Goal: Contribute content: Contribute content

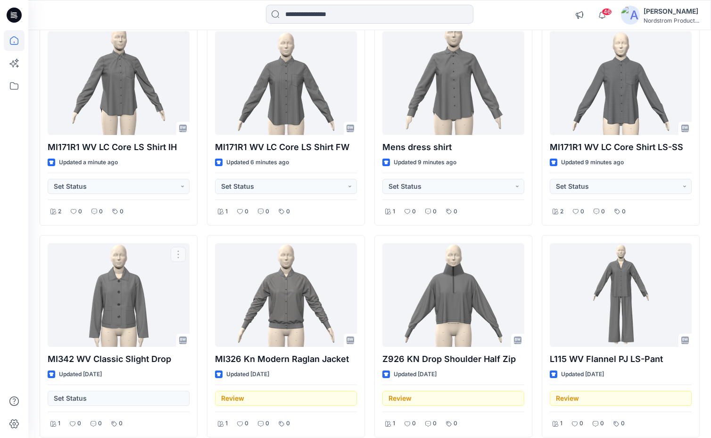
scroll to position [71, 0]
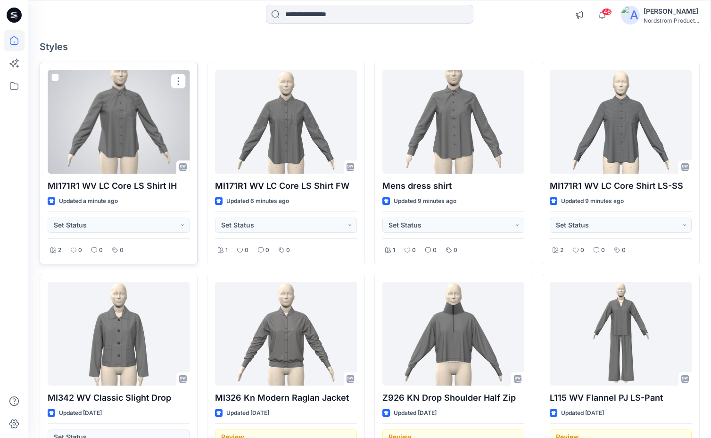
click at [132, 182] on p "MI171R1 WV LC Core LS Shirt IH" at bounding box center [119, 185] width 142 height 13
click at [143, 126] on div at bounding box center [119, 122] width 142 height 104
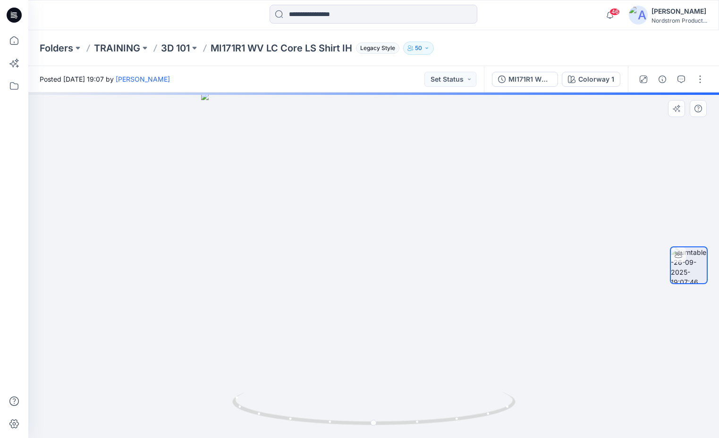
click at [578, 257] on div at bounding box center [373, 264] width 690 height 345
drag, startPoint x: 409, startPoint y: 246, endPoint x: 417, endPoint y: 245, distance: 8.1
click at [417, 245] on div at bounding box center [373, 264] width 690 height 345
click at [494, 241] on div at bounding box center [373, 264] width 690 height 345
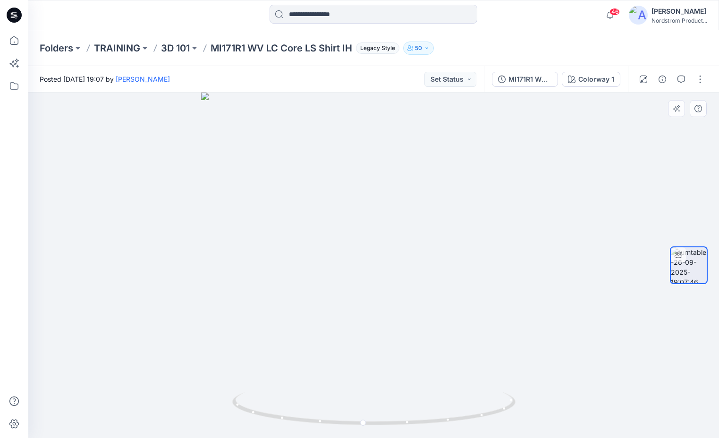
click at [538, 241] on div at bounding box center [373, 264] width 690 height 345
drag, startPoint x: 450, startPoint y: 279, endPoint x: 172, endPoint y: 270, distance: 277.5
click at [172, 270] on div at bounding box center [373, 264] width 690 height 345
drag, startPoint x: 390, startPoint y: 274, endPoint x: 399, endPoint y: 274, distance: 9.4
click at [399, 274] on div at bounding box center [373, 264] width 690 height 345
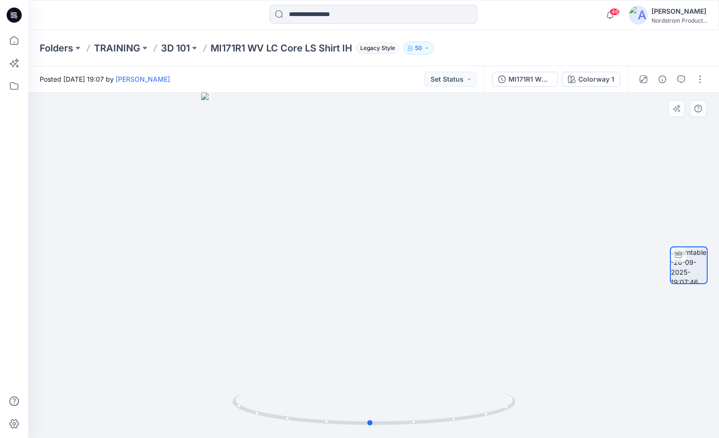
click at [523, 260] on div at bounding box center [373, 264] width 690 height 345
click at [600, 79] on div "Colorway 1" at bounding box center [596, 79] width 36 height 10
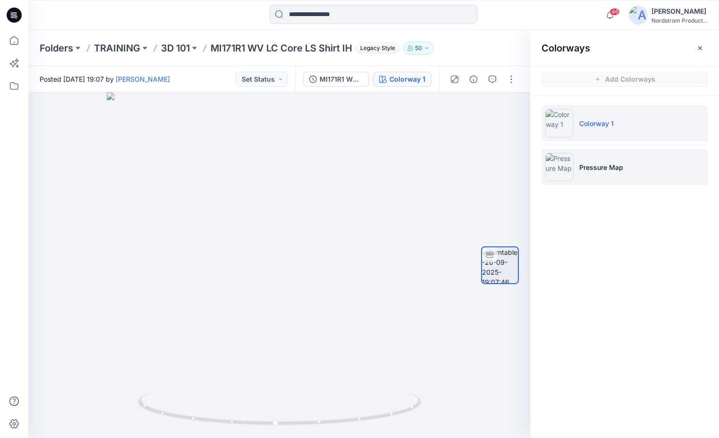
click at [603, 165] on p "Pressure Map" at bounding box center [601, 167] width 44 height 10
click at [592, 122] on p "Colorway 1" at bounding box center [596, 123] width 34 height 10
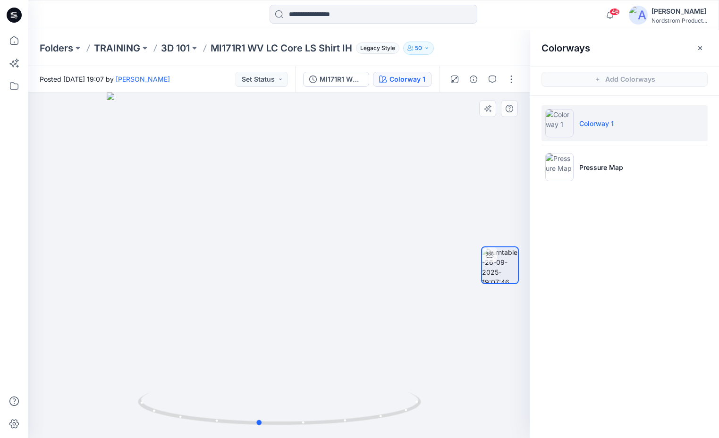
drag, startPoint x: 375, startPoint y: 286, endPoint x: 354, endPoint y: 287, distance: 20.8
click at [354, 287] on div at bounding box center [279, 264] width 502 height 345
drag, startPoint x: 360, startPoint y: 286, endPoint x: 366, endPoint y: 287, distance: 5.2
click at [366, 287] on div at bounding box center [279, 264] width 502 height 345
click at [701, 50] on icon "button" at bounding box center [700, 48] width 4 height 4
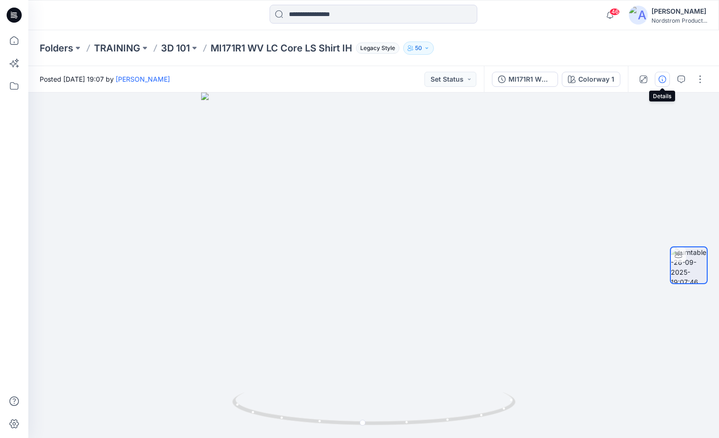
click at [664, 80] on icon "button" at bounding box center [662, 79] width 8 height 8
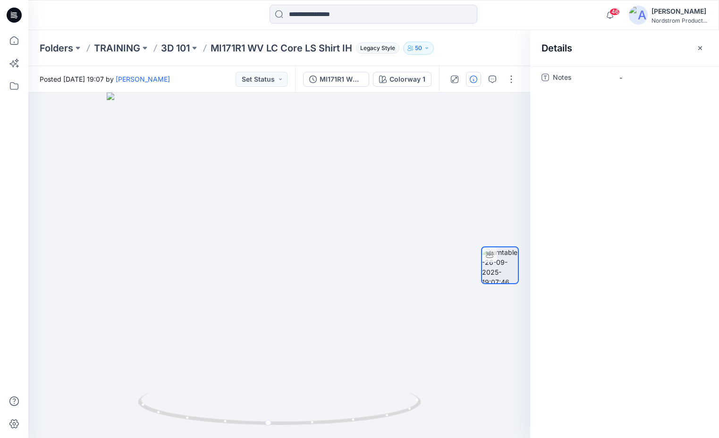
click at [556, 79] on span "Notes" at bounding box center [580, 78] width 57 height 13
click at [626, 75] on span "-" at bounding box center [660, 78] width 82 height 10
click at [699, 52] on button "button" at bounding box center [699, 48] width 15 height 15
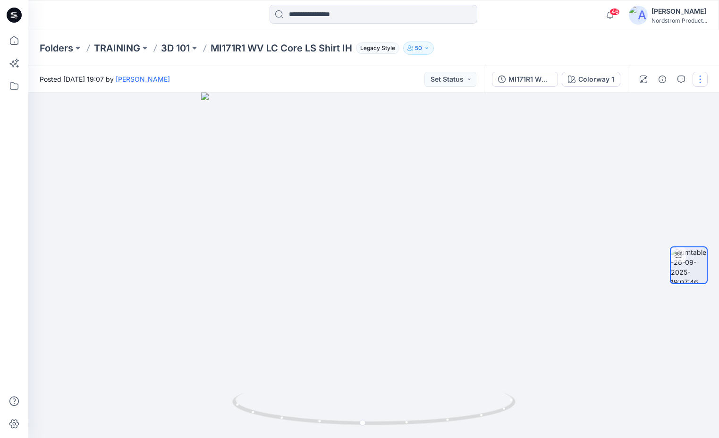
click at [701, 77] on button "button" at bounding box center [699, 79] width 15 height 15
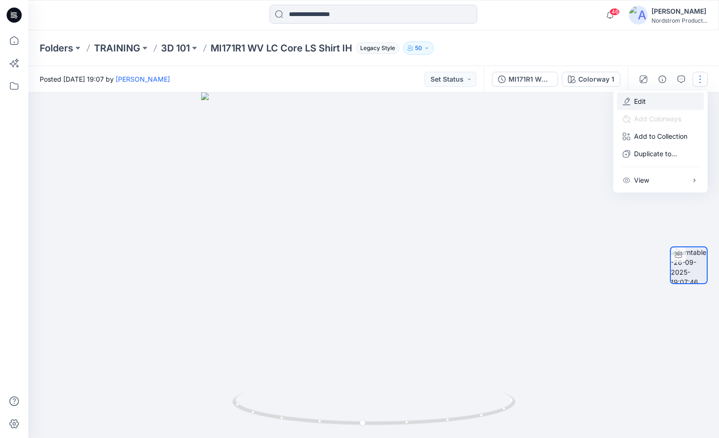
click at [633, 99] on button "Edit" at bounding box center [660, 100] width 87 height 17
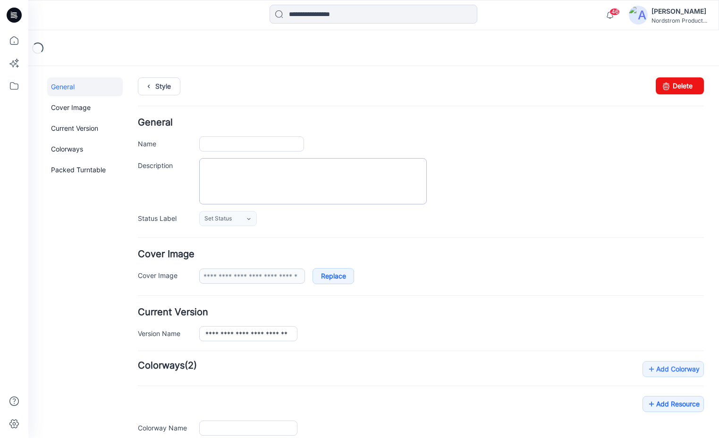
type input "**********"
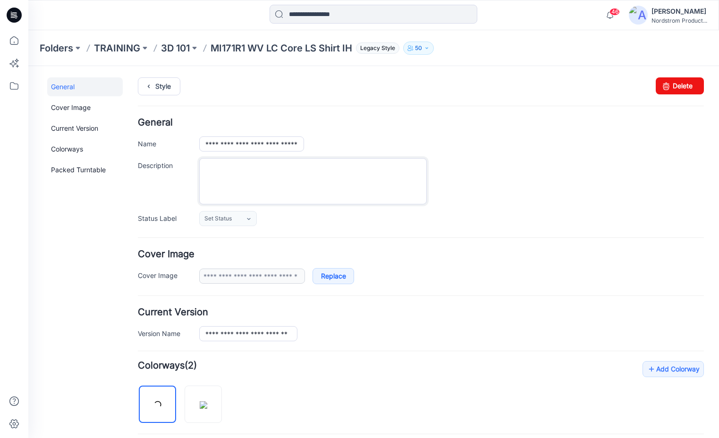
click at [265, 178] on textarea "Description" at bounding box center [312, 181] width 227 height 46
paste textarea "**********"
type textarea "**********"
click at [507, 198] on div "**********" at bounding box center [451, 181] width 504 height 46
click at [586, 192] on div "**********" at bounding box center [451, 181] width 504 height 46
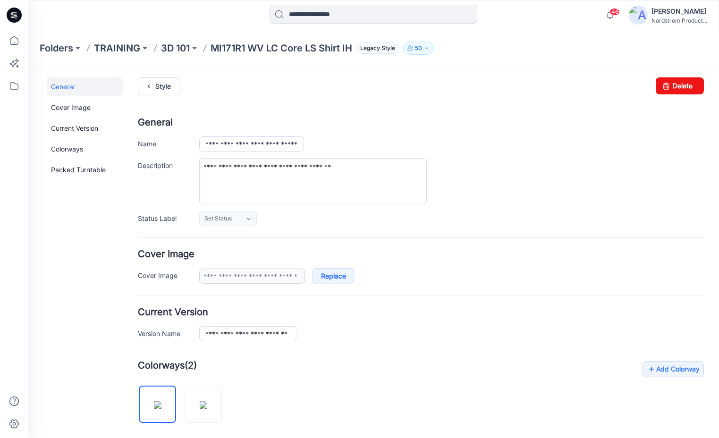
click at [73, 89] on link "General" at bounding box center [84, 86] width 75 height 19
click at [273, 45] on p "MI171R1 WV LC Core LS Shirt IH" at bounding box center [281, 48] width 142 height 13
click at [142, 87] on link "Style" at bounding box center [159, 86] width 42 height 18
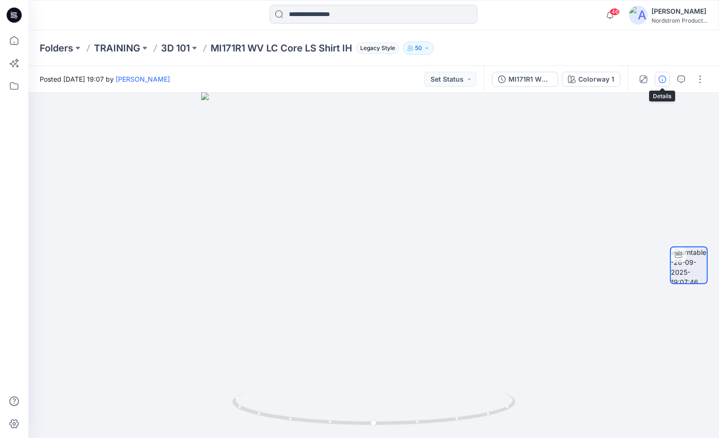
click at [659, 83] on icon "button" at bounding box center [662, 79] width 8 height 8
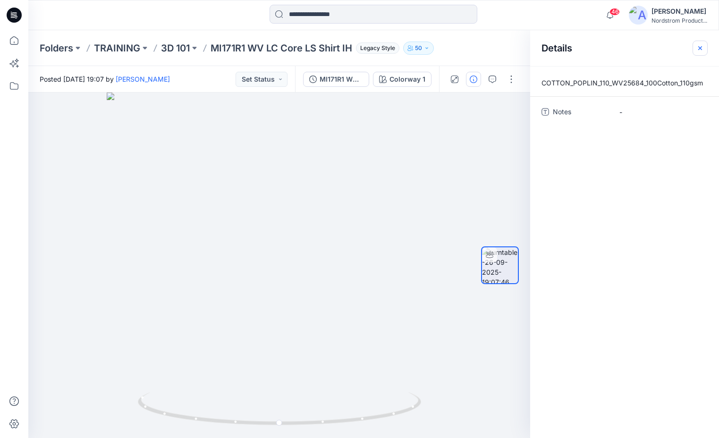
click at [702, 45] on icon "button" at bounding box center [700, 48] width 8 height 8
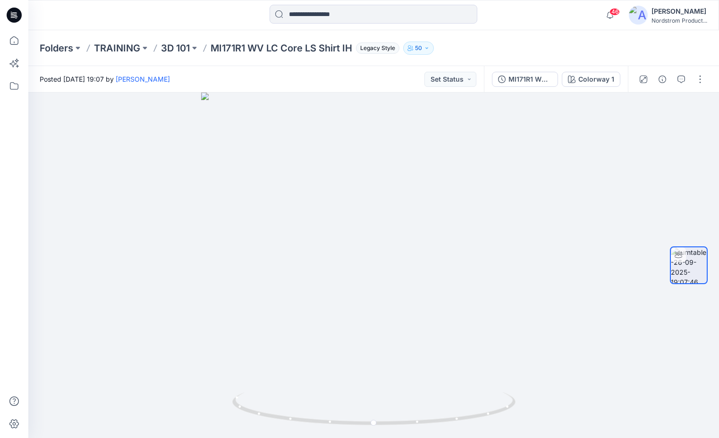
click at [17, 18] on icon at bounding box center [14, 15] width 15 height 15
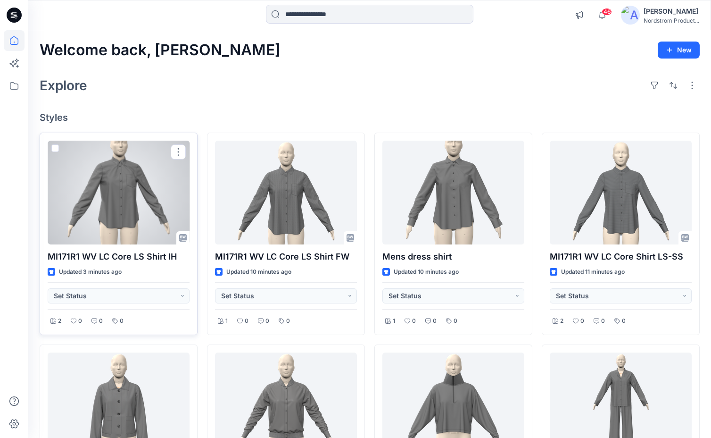
click at [130, 254] on p "MI171R1 WV LC Core LS Shirt IH" at bounding box center [119, 256] width 142 height 13
click at [144, 196] on div at bounding box center [119, 193] width 142 height 104
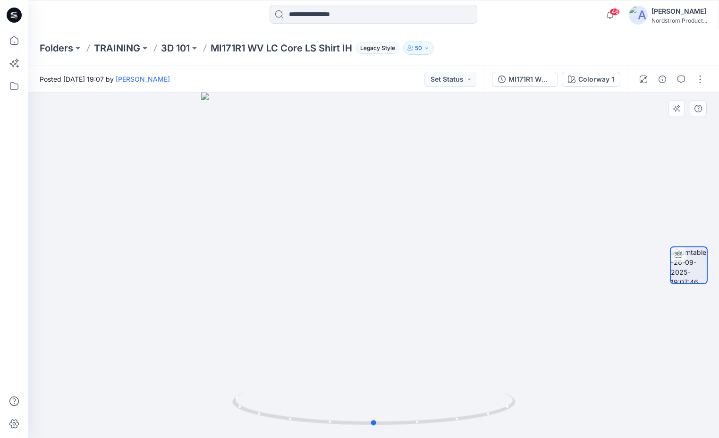
click at [516, 217] on div at bounding box center [373, 264] width 690 height 345
click at [15, 15] on icon at bounding box center [14, 15] width 15 height 15
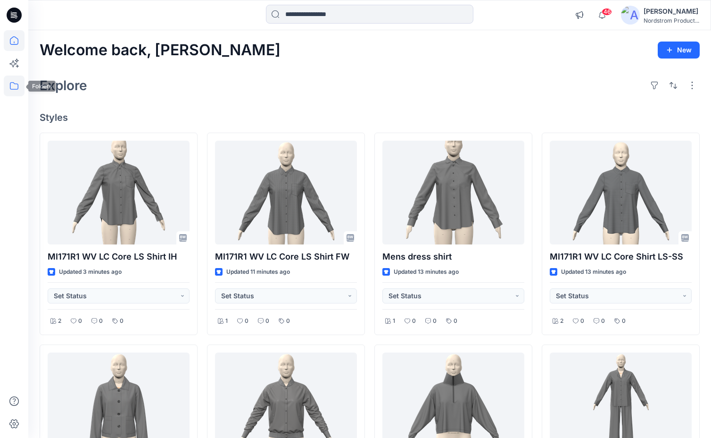
click at [14, 91] on icon at bounding box center [14, 85] width 21 height 21
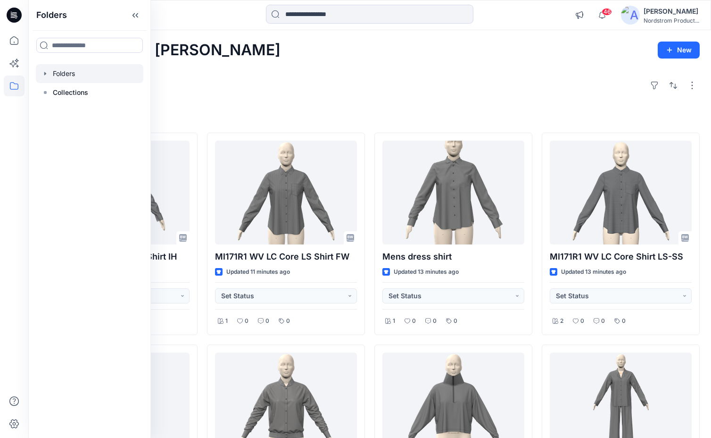
click at [42, 73] on icon "button" at bounding box center [46, 74] width 8 height 8
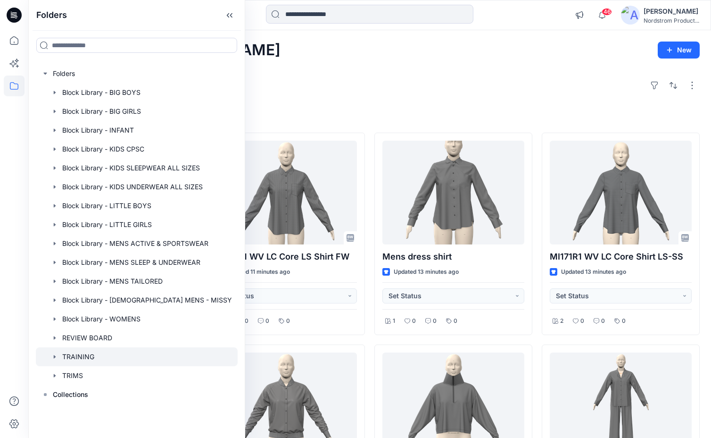
click at [92, 356] on div at bounding box center [137, 356] width 202 height 19
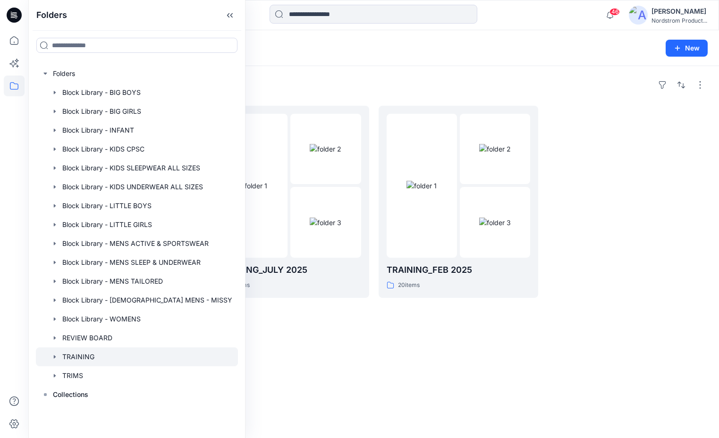
click at [300, 75] on div "Folders 3D 101 92 items TRAINING_JULY 2025 29 items TRAINING_FEB 2025 20 items" at bounding box center [373, 252] width 690 height 372
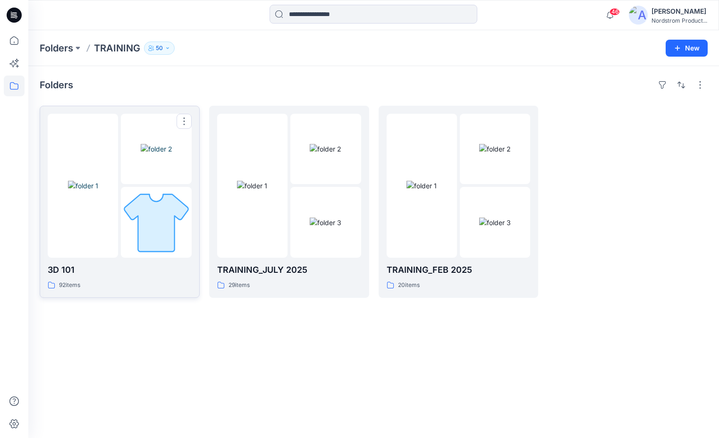
click at [67, 267] on p "3D 101" at bounding box center [120, 269] width 144 height 13
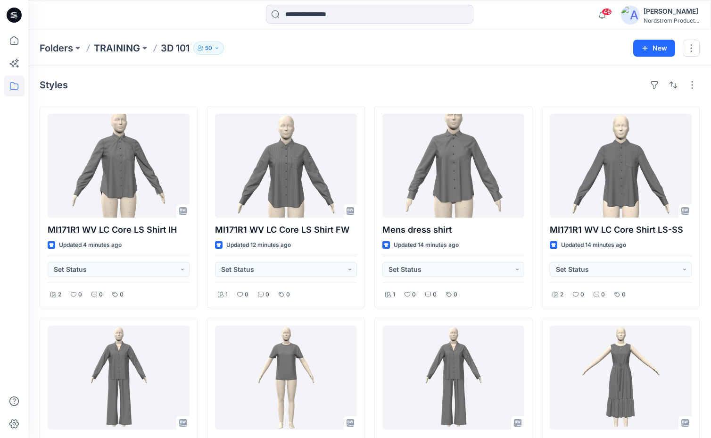
click at [21, 12] on icon at bounding box center [14, 15] width 15 height 30
